Goal: Navigation & Orientation: Understand site structure

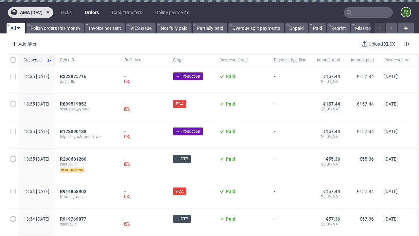
click at [30, 12] on span "ama (dev)" at bounding box center [31, 12] width 23 height 5
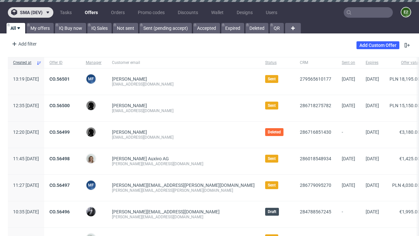
click at [30, 12] on span "sma (dev)" at bounding box center [31, 12] width 23 height 5
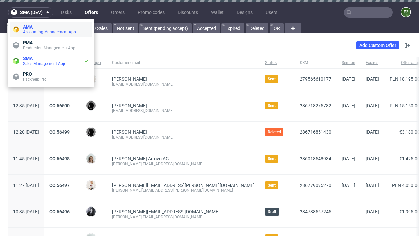
click at [51, 29] on span "Accounting Management App" at bounding box center [56, 31] width 66 height 5
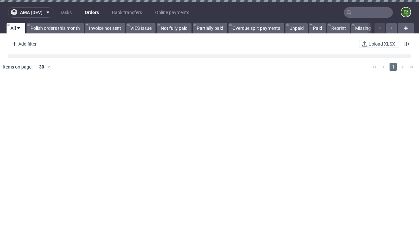
click at [30, 12] on span "ama (dev)" at bounding box center [31, 12] width 23 height 5
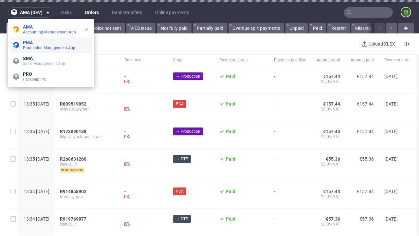
click at [51, 45] on span "Production Management App" at bounding box center [56, 47] width 66 height 5
